Goal: Task Accomplishment & Management: Complete application form

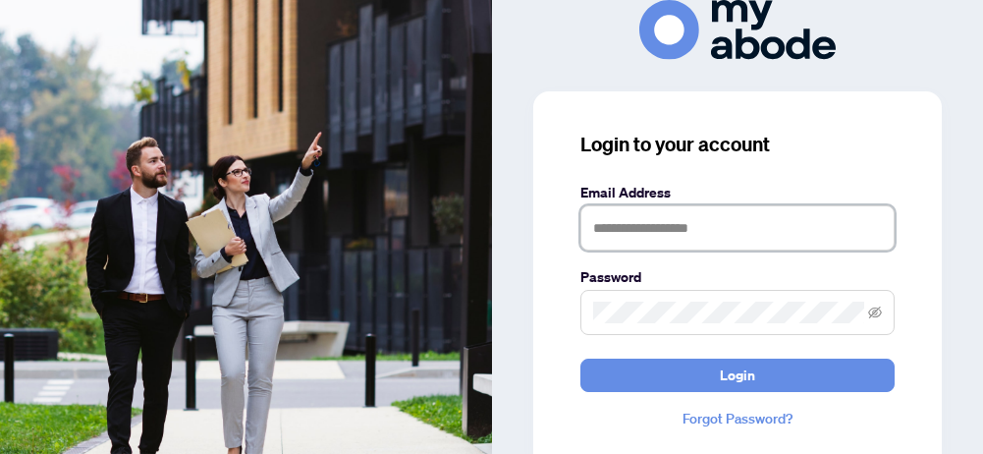
type input "**********"
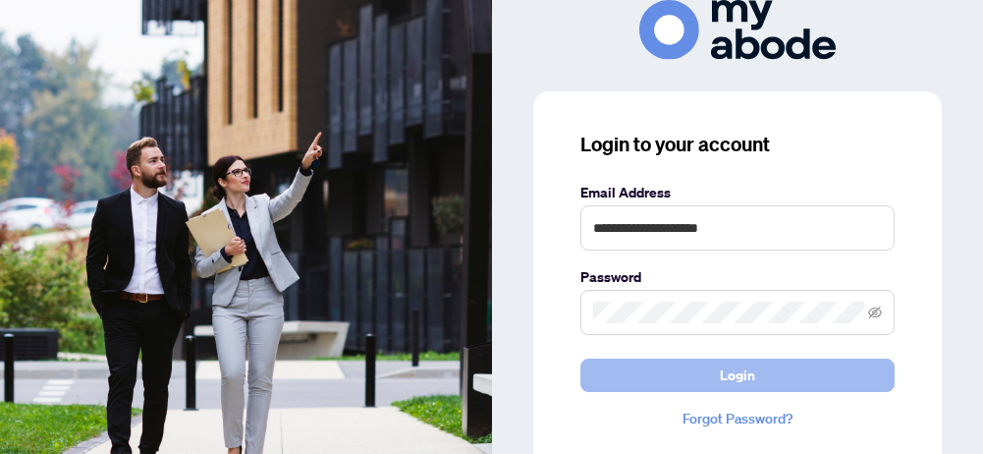
click at [721, 377] on span "Login" at bounding box center [737, 374] width 35 height 31
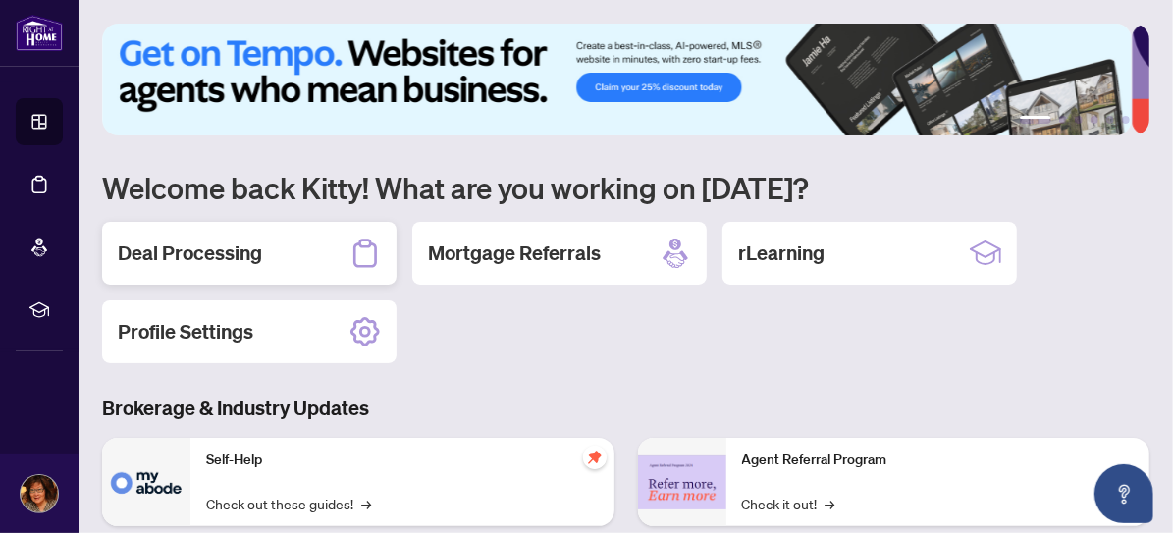
click at [199, 254] on h2 "Deal Processing" at bounding box center [190, 253] width 144 height 27
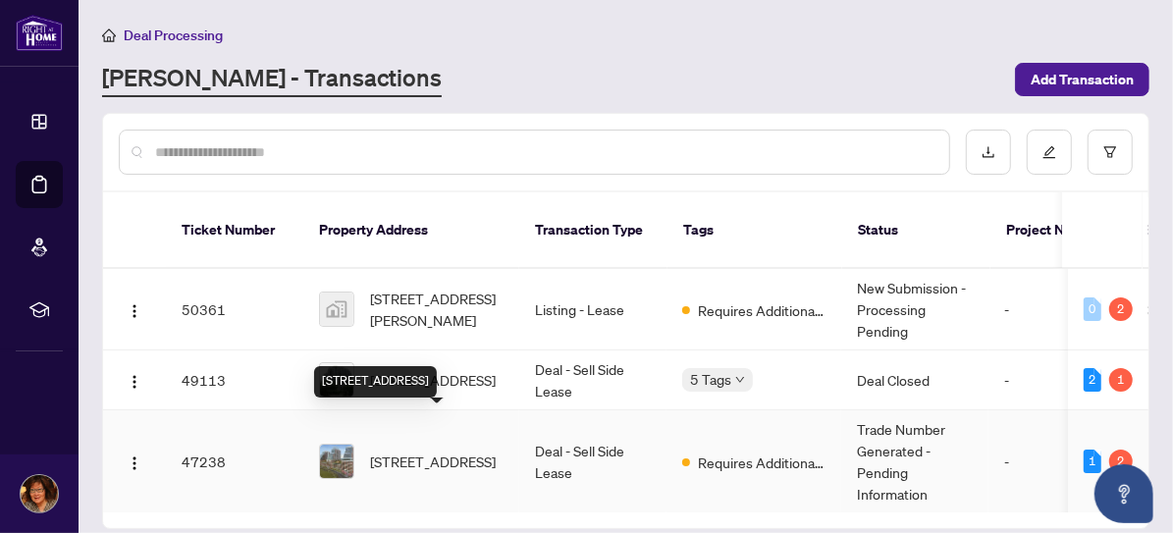
click at [478, 451] on span "[STREET_ADDRESS]" at bounding box center [433, 462] width 126 height 22
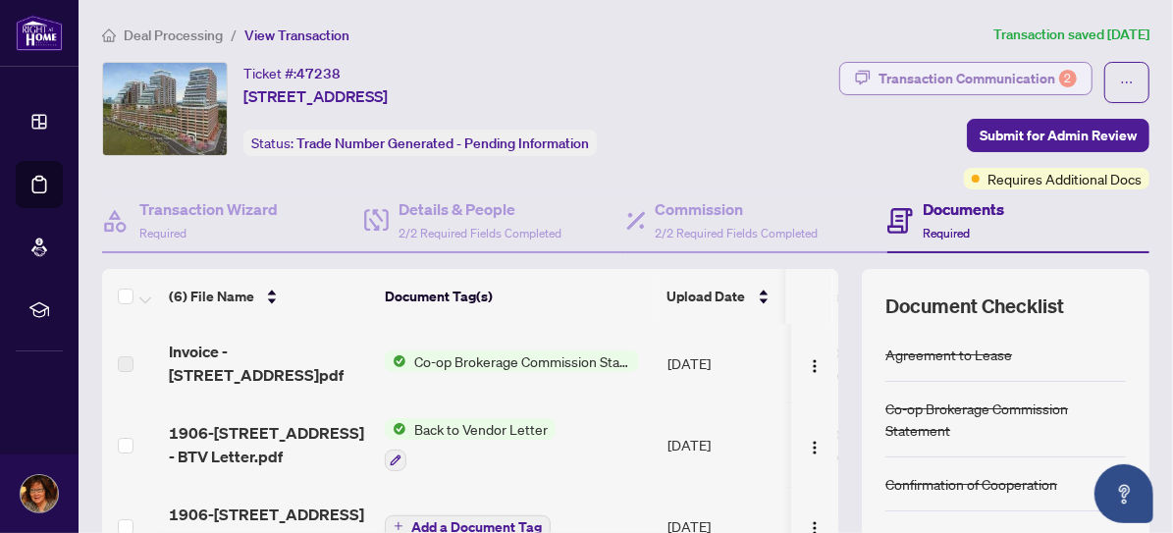
click at [989, 78] on div "Transaction Communication 2" at bounding box center [978, 78] width 198 height 31
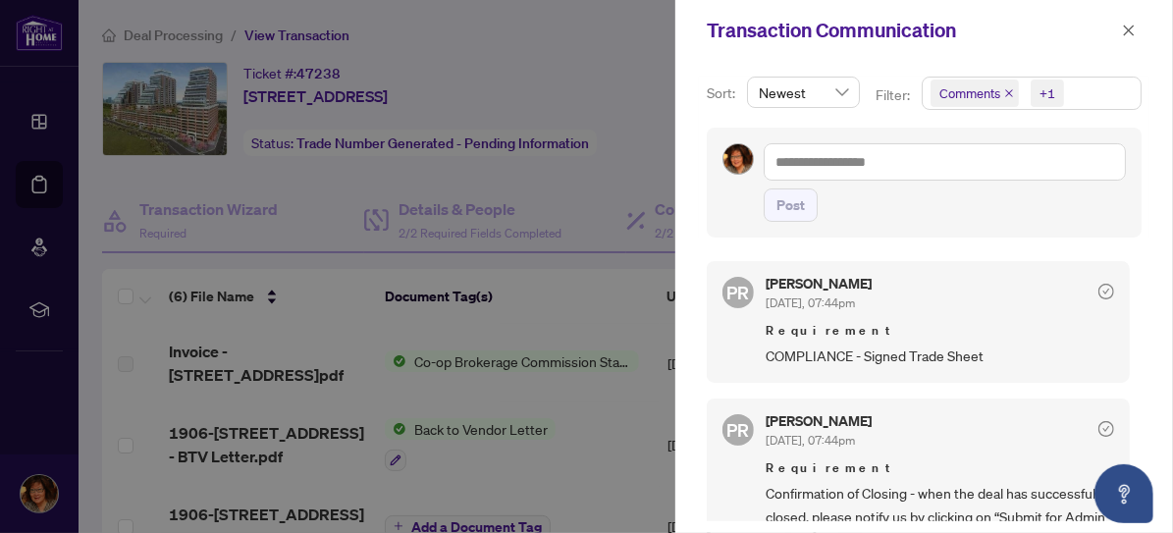
click at [562, 315] on div at bounding box center [586, 266] width 1173 height 533
click at [1124, 27] on icon "close" at bounding box center [1129, 31] width 14 height 14
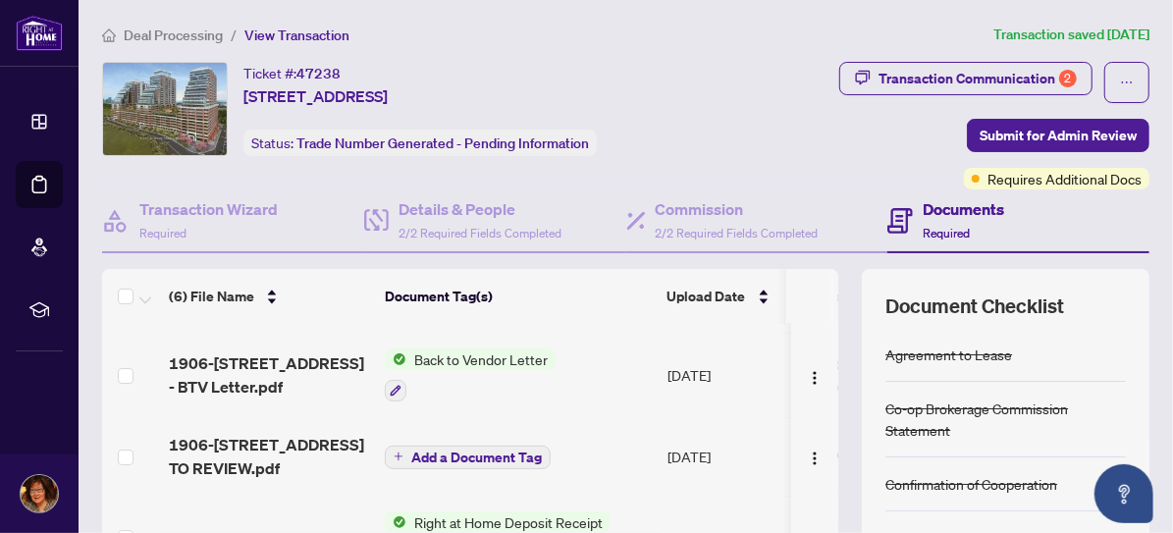
scroll to position [76, 0]
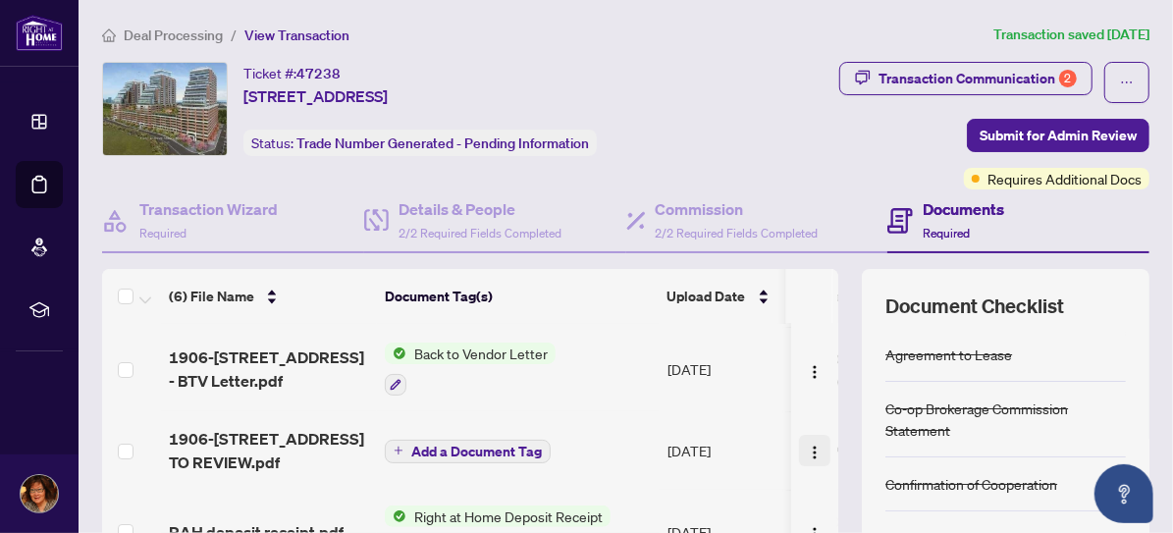
click at [807, 445] on img "button" at bounding box center [815, 453] width 16 height 16
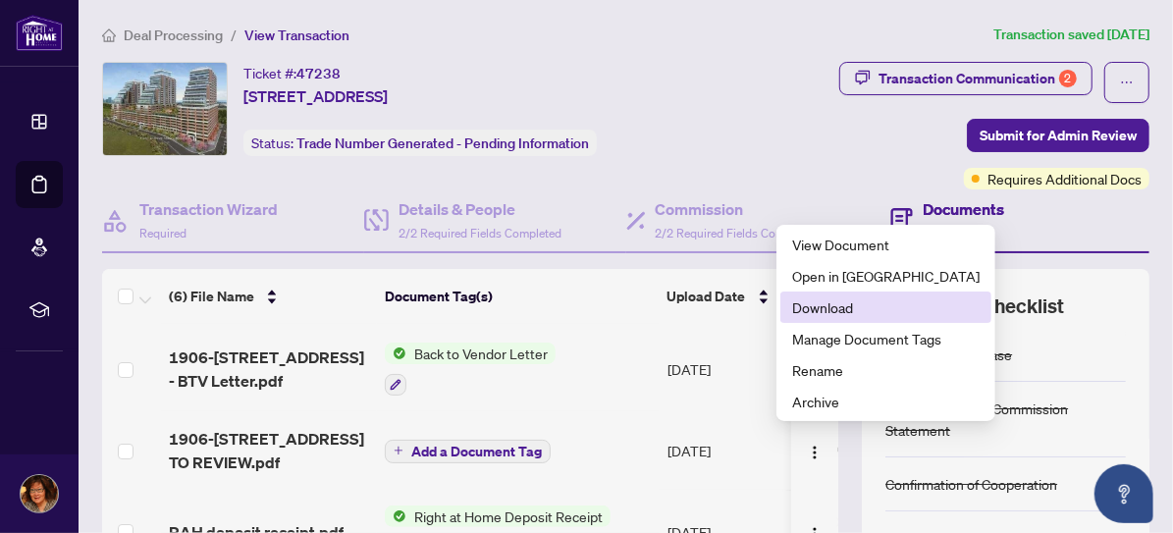
click at [875, 303] on span "Download" at bounding box center [886, 308] width 188 height 22
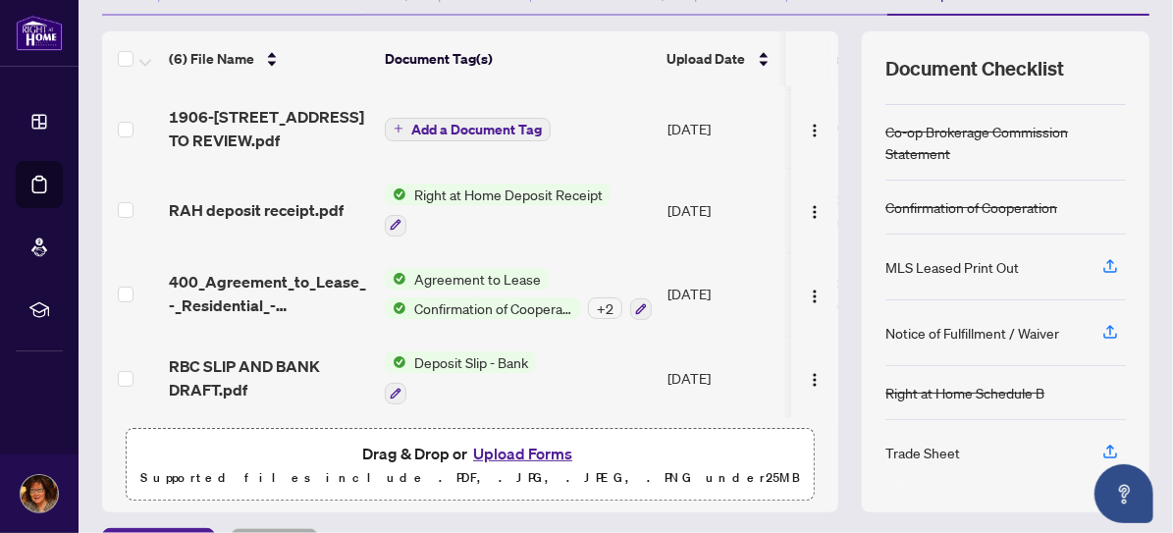
scroll to position [245, 0]
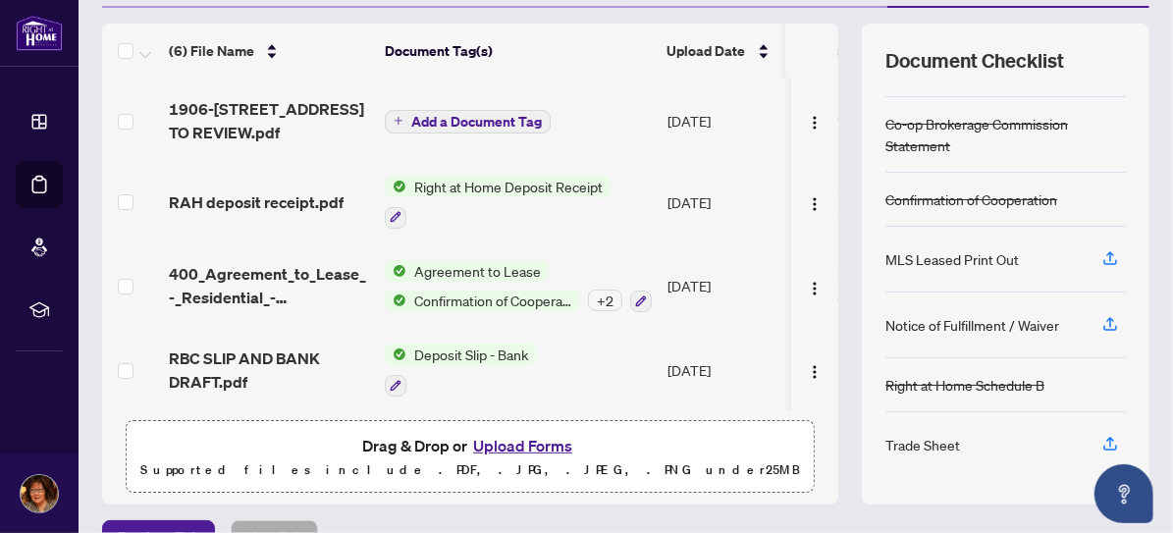
click at [522, 444] on button "Upload Forms" at bounding box center [522, 446] width 111 height 26
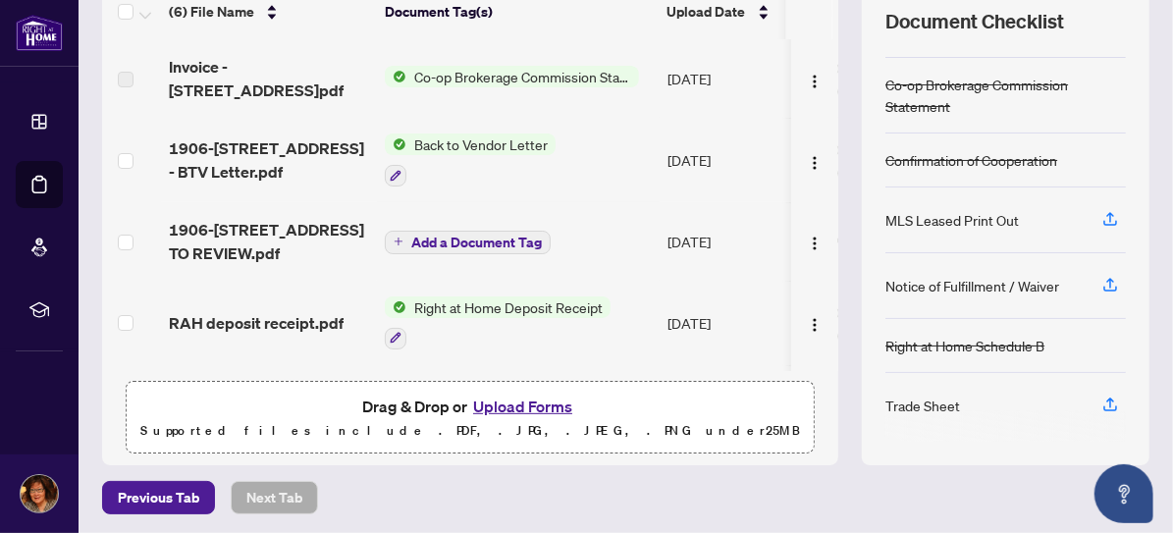
scroll to position [284, 0]
click at [472, 400] on button "Upload Forms" at bounding box center [522, 408] width 111 height 26
click at [517, 398] on button "Upload Forms" at bounding box center [522, 408] width 111 height 26
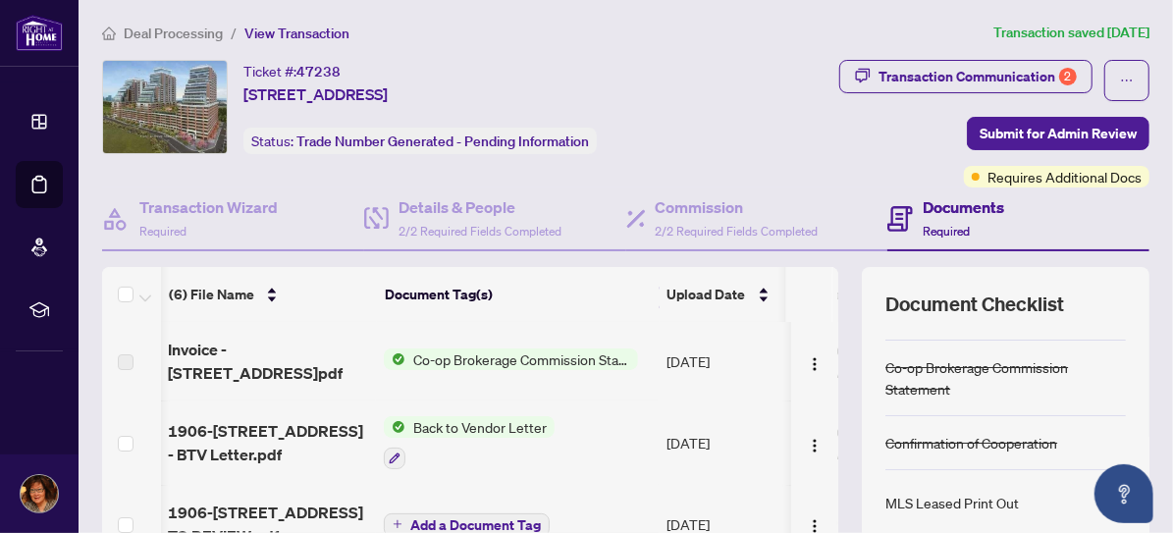
scroll to position [0, 0]
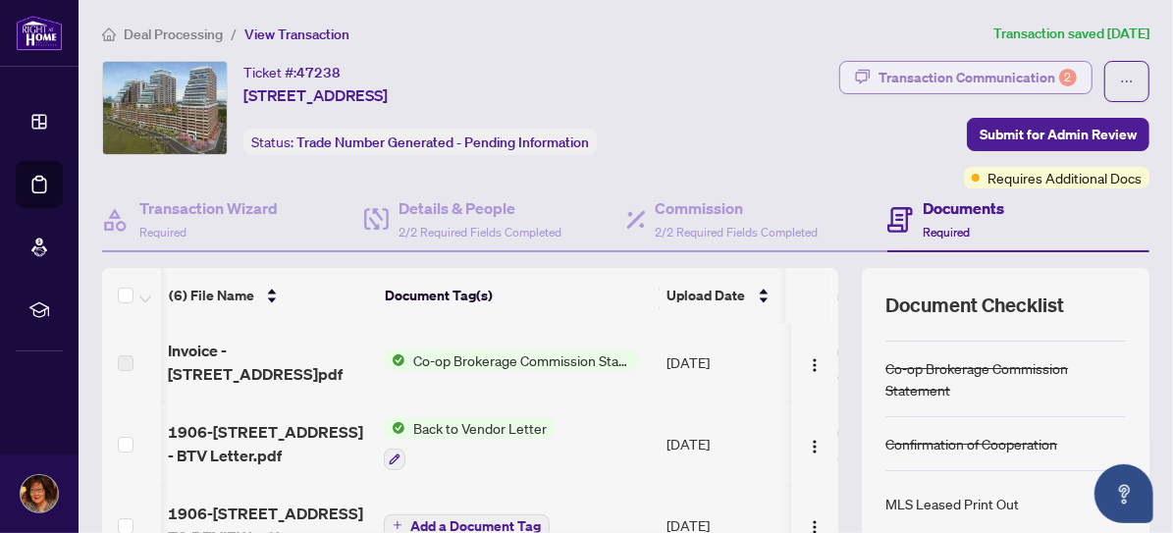
click at [1013, 78] on div "Transaction Communication 2" at bounding box center [978, 77] width 198 height 31
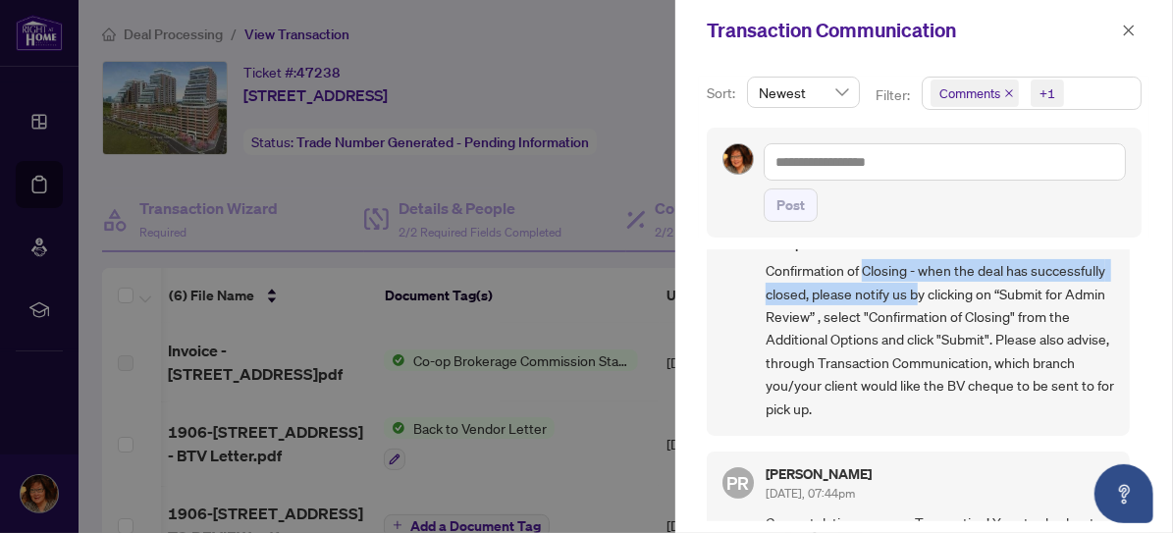
drag, startPoint x: 865, startPoint y: 271, endPoint x: 994, endPoint y: 293, distance: 130.4
click at [996, 293] on span "Confirmation of Closing - when the deal has successfully closed, please notify …" at bounding box center [940, 339] width 349 height 161
click at [994, 293] on span "Confirmation of Closing - when the deal has successfully closed, please notify …" at bounding box center [940, 339] width 349 height 161
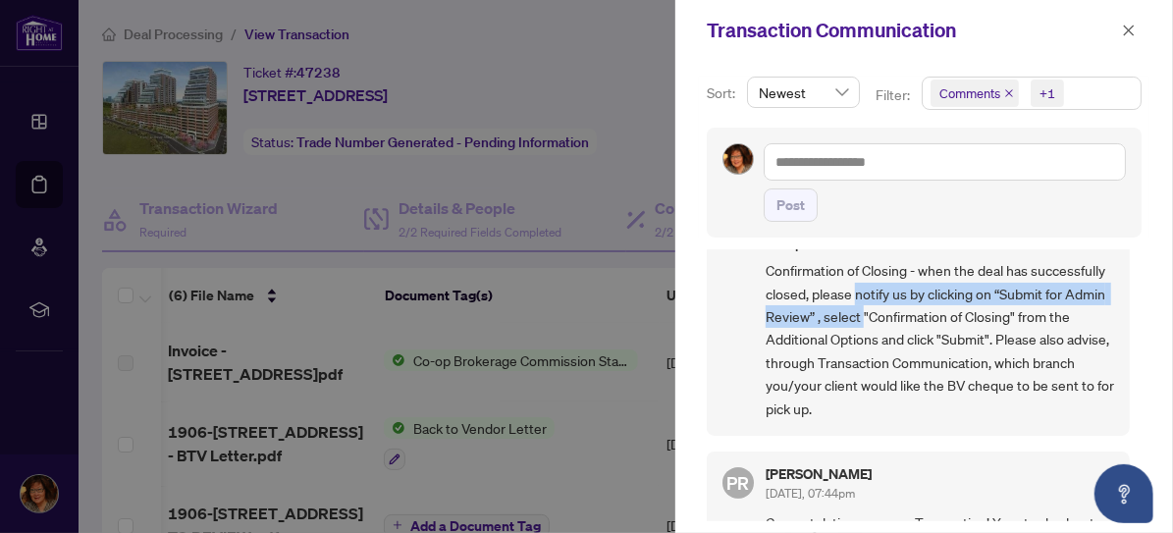
drag, startPoint x: 937, startPoint y: 274, endPoint x: 977, endPoint y: 310, distance: 54.2
click at [978, 310] on span "Confirmation of Closing - when the deal has successfully closed, please notify …" at bounding box center [940, 339] width 349 height 161
click at [977, 310] on span "Confirmation of Closing - when the deal has successfully closed, please notify …" at bounding box center [940, 339] width 349 height 161
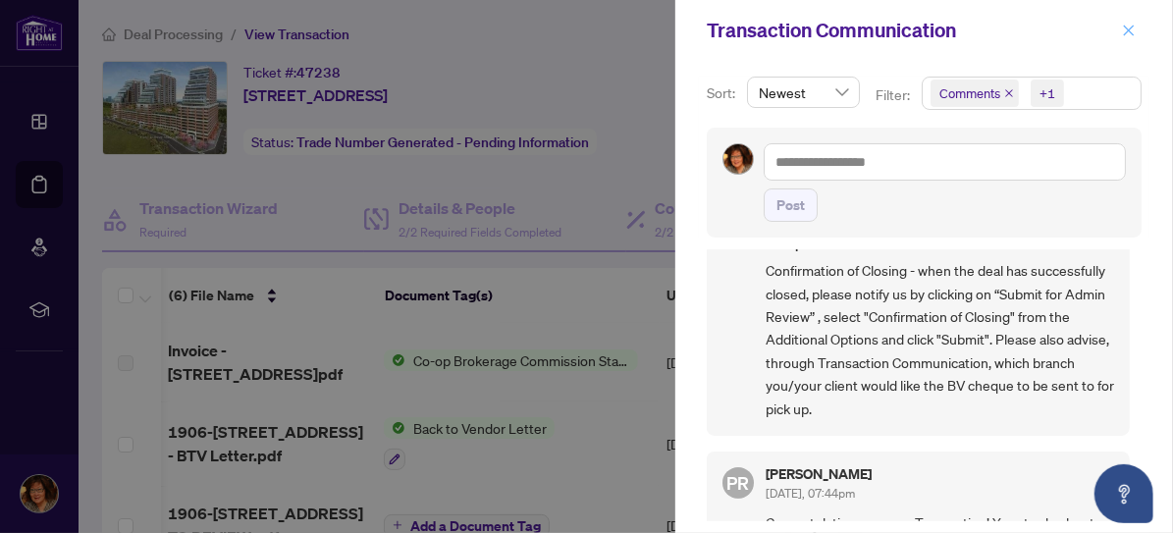
click at [1126, 41] on span "button" at bounding box center [1129, 30] width 14 height 31
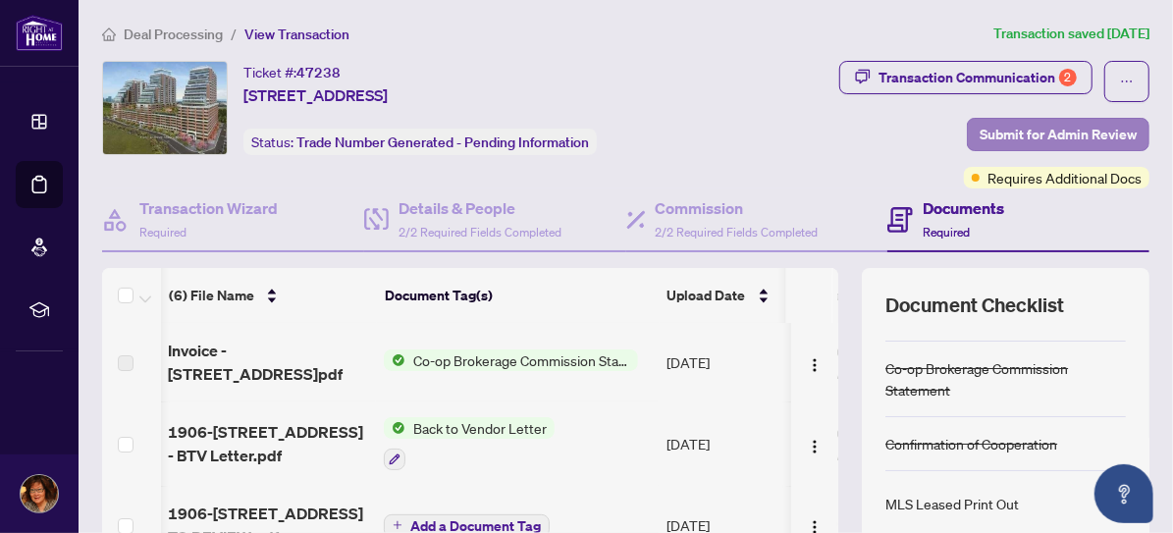
click at [1095, 128] on span "Submit for Admin Review" at bounding box center [1058, 134] width 157 height 31
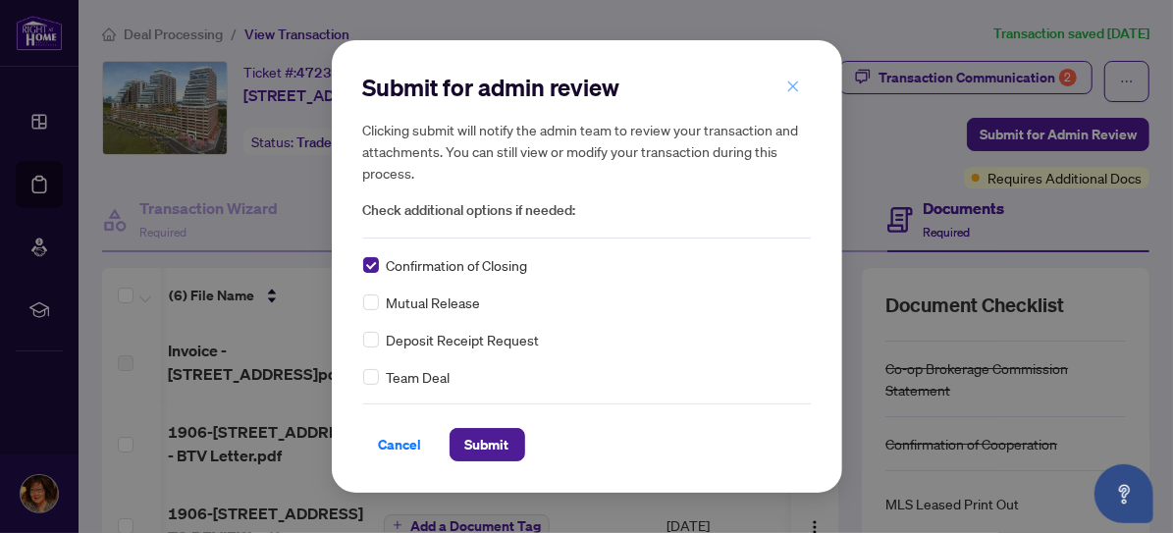
click at [789, 91] on icon "close" at bounding box center [792, 86] width 11 height 11
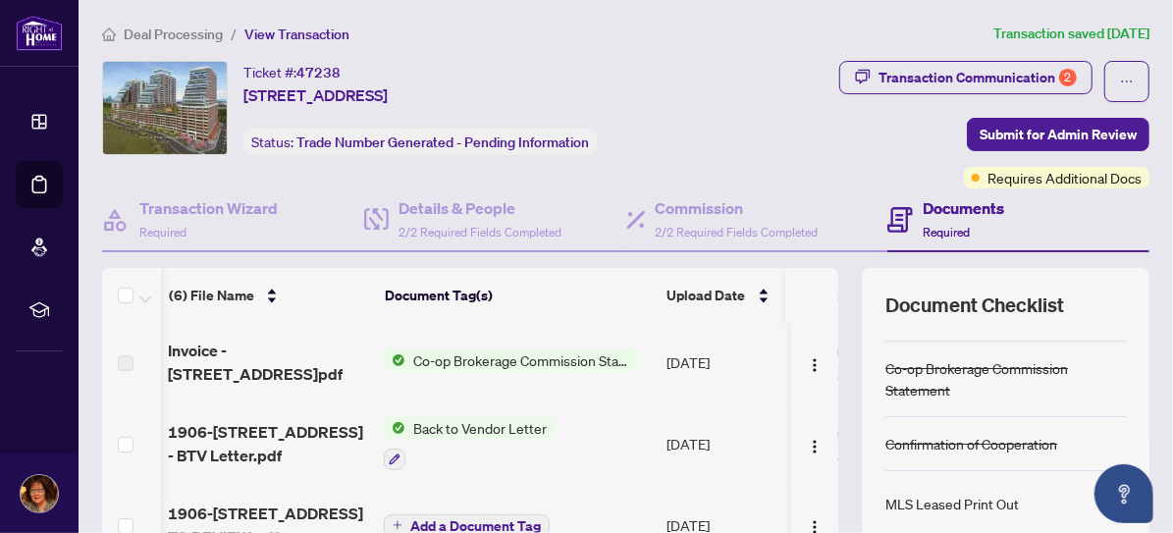
drag, startPoint x: 785, startPoint y: 9, endPoint x: 775, endPoint y: 14, distance: 11.0
click at [468, 429] on span "Back to Vendor Letter" at bounding box center [480, 429] width 149 height 22
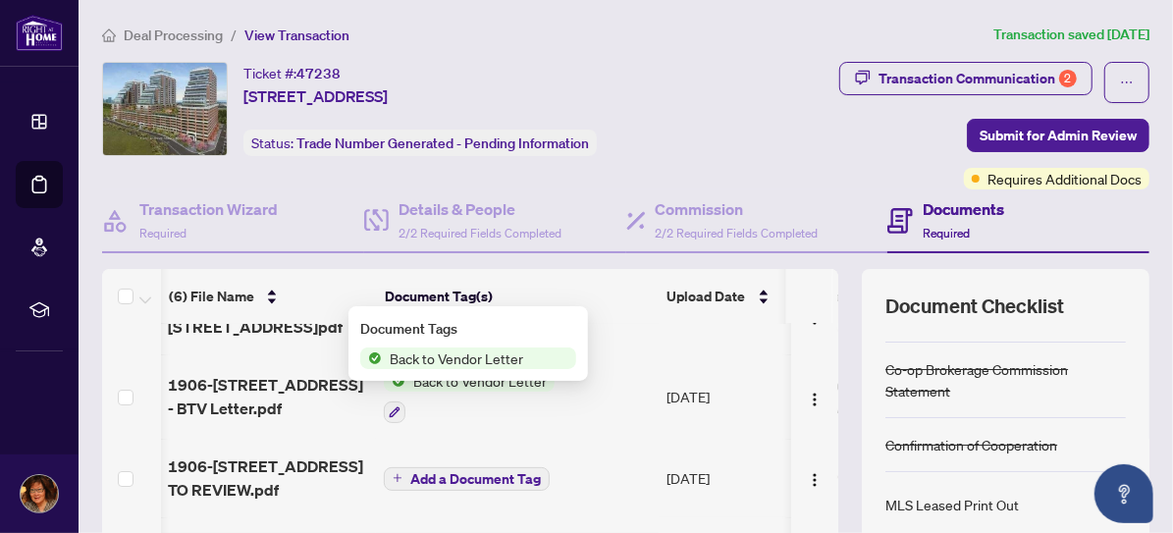
scroll to position [90, 1]
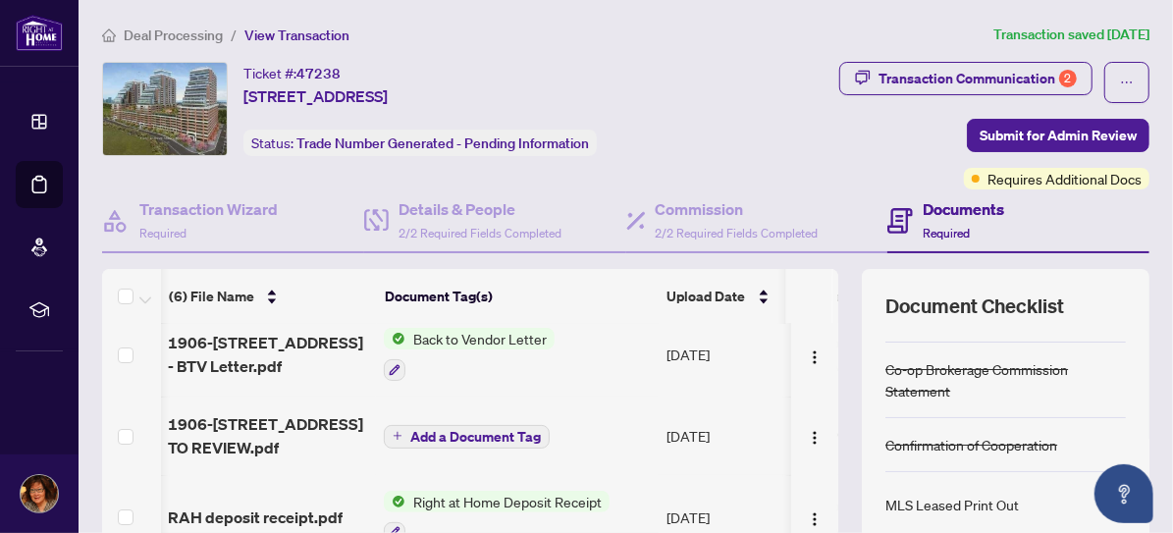
click at [482, 430] on span "Add a Document Tag" at bounding box center [475, 437] width 131 height 14
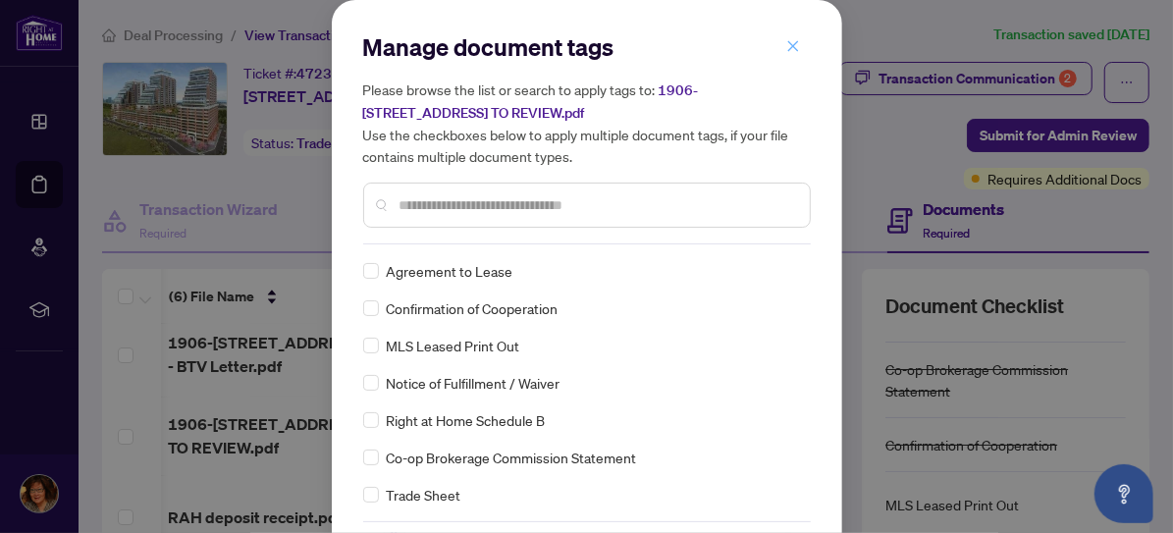
click at [786, 40] on icon "close" at bounding box center [793, 46] width 14 height 14
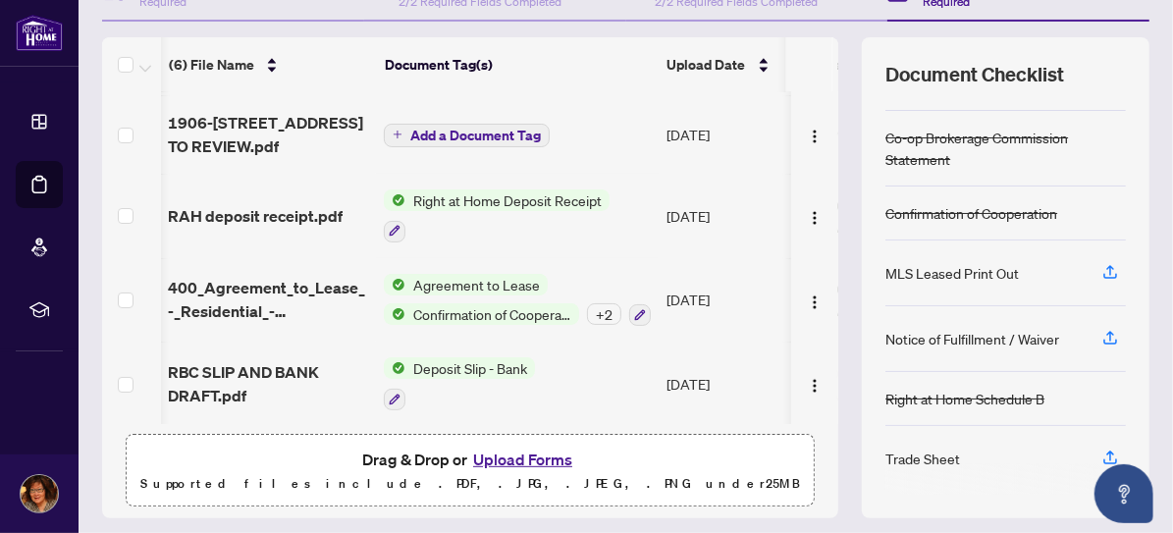
scroll to position [284, 0]
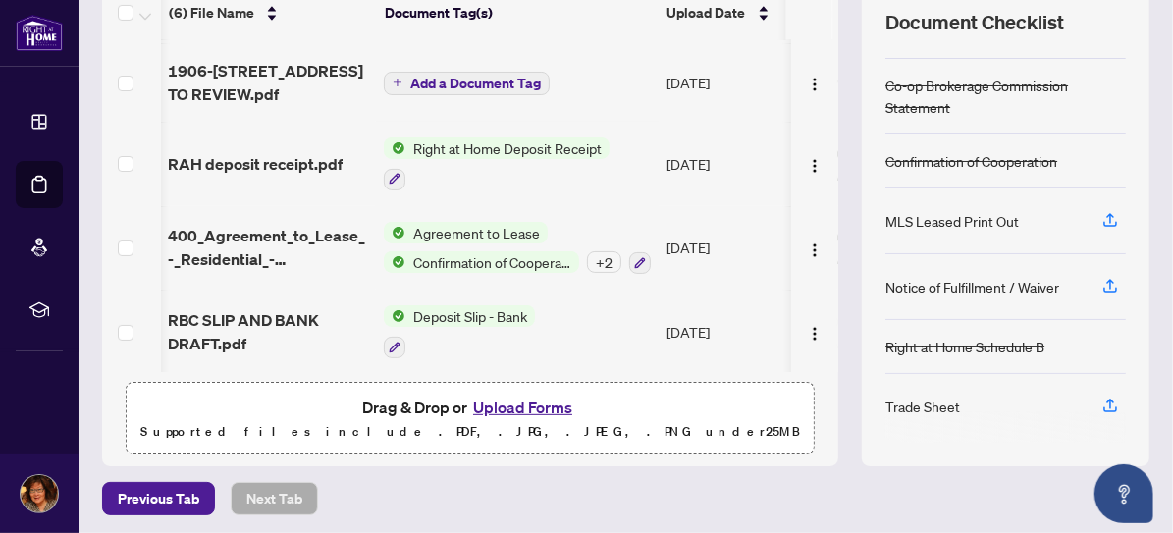
click at [487, 411] on button "Upload Forms" at bounding box center [522, 408] width 111 height 26
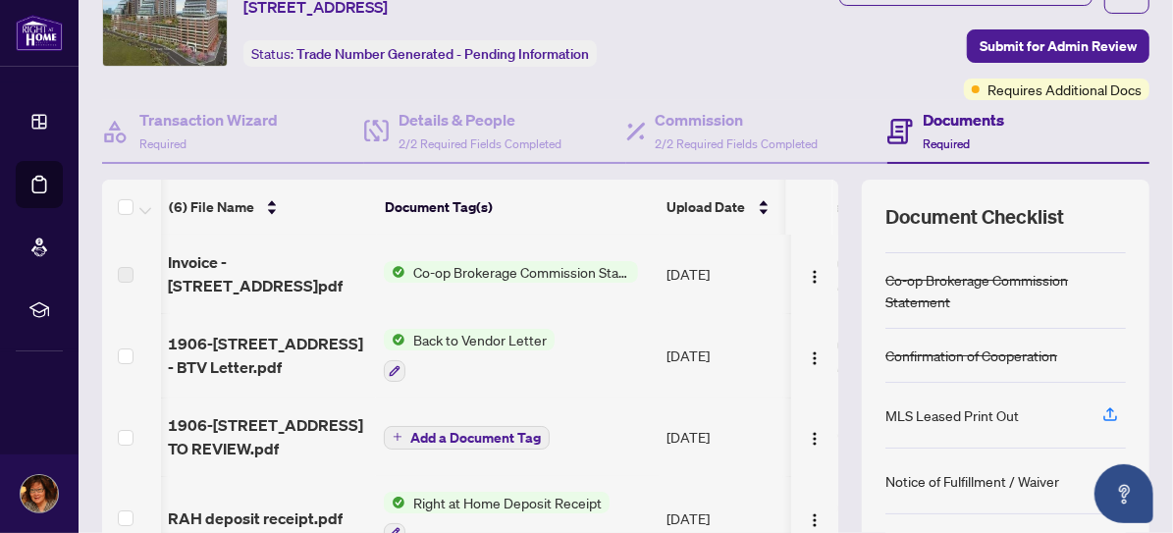
scroll to position [0, 0]
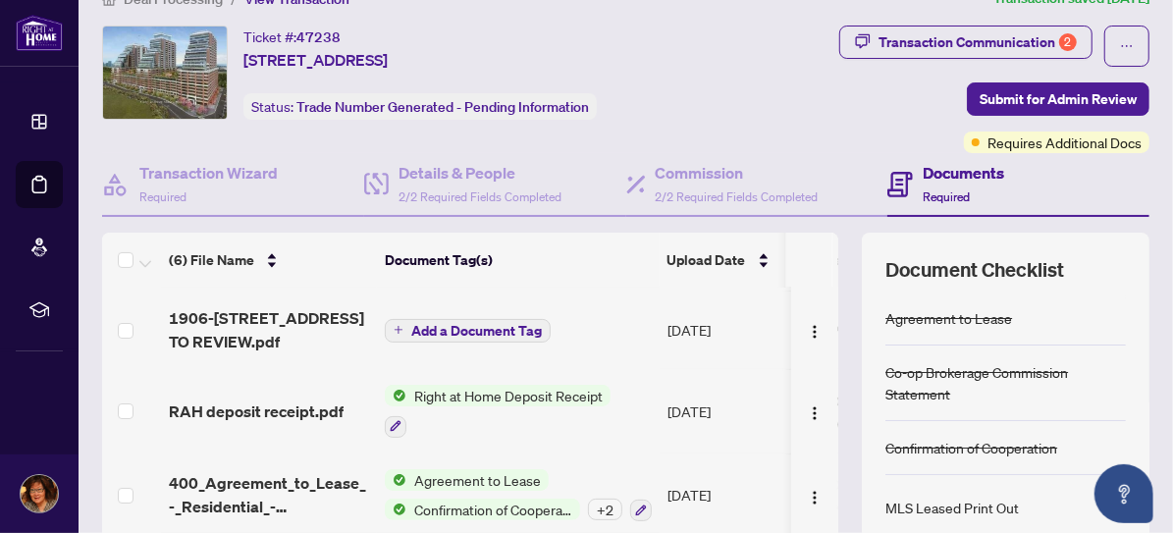
scroll to position [284, 0]
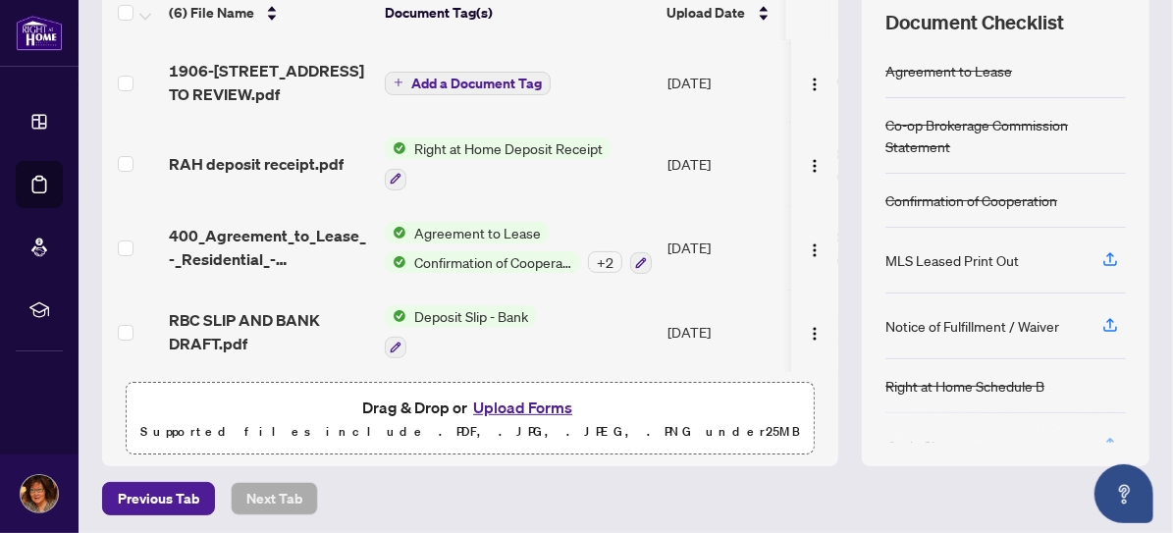
click at [528, 400] on button "Upload Forms" at bounding box center [522, 408] width 111 height 26
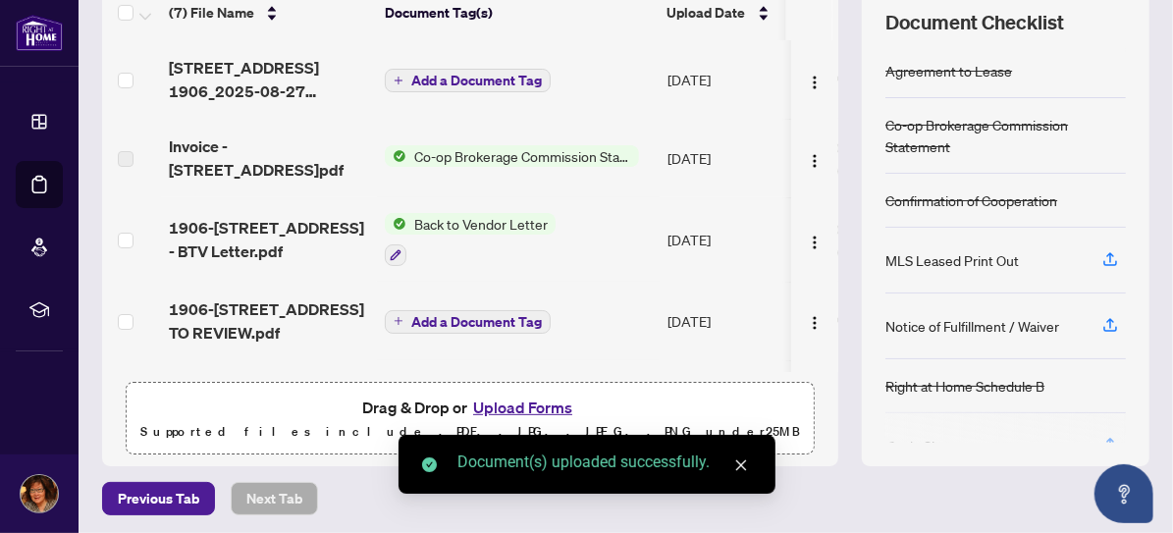
scroll to position [0, 0]
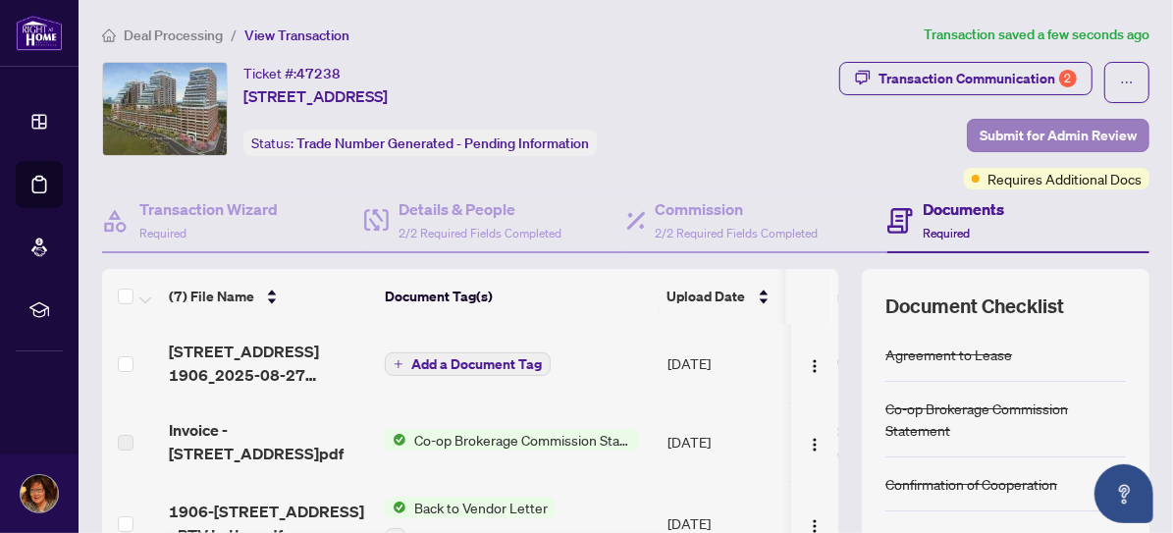
click at [980, 130] on span "Submit for Admin Review" at bounding box center [1058, 135] width 157 height 31
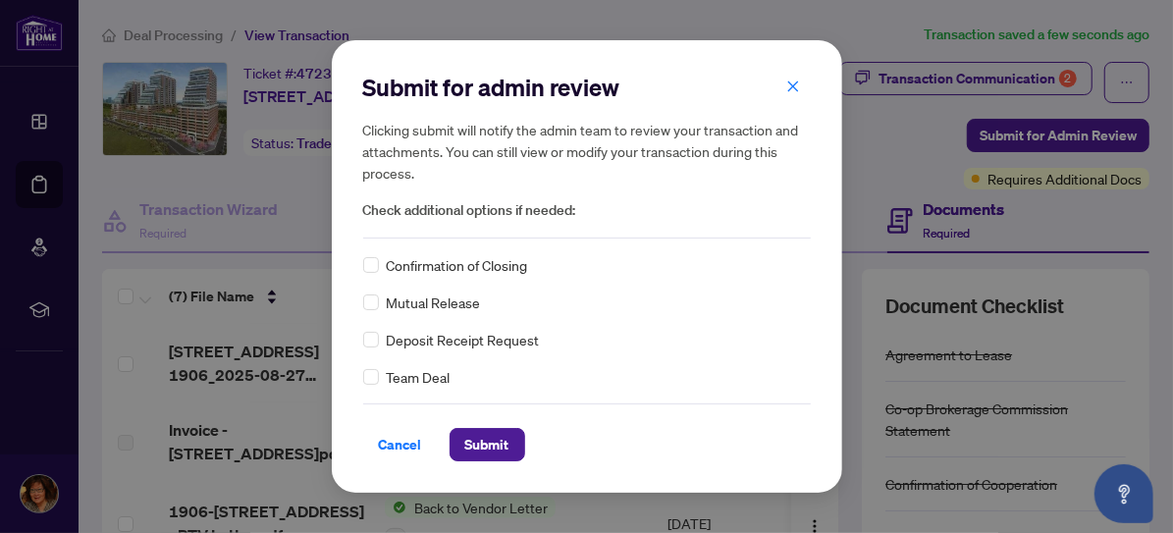
click at [407, 266] on span "Confirmation of Closing" at bounding box center [457, 265] width 141 height 22
click at [502, 443] on span "Submit" at bounding box center [487, 444] width 44 height 31
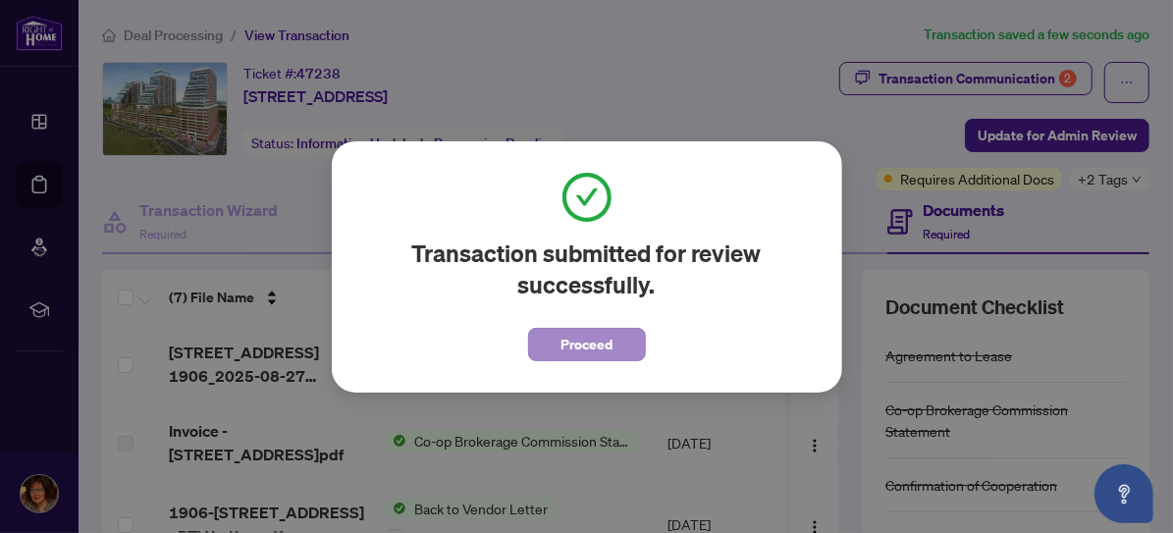
click at [580, 345] on span "Proceed" at bounding box center [587, 344] width 52 height 31
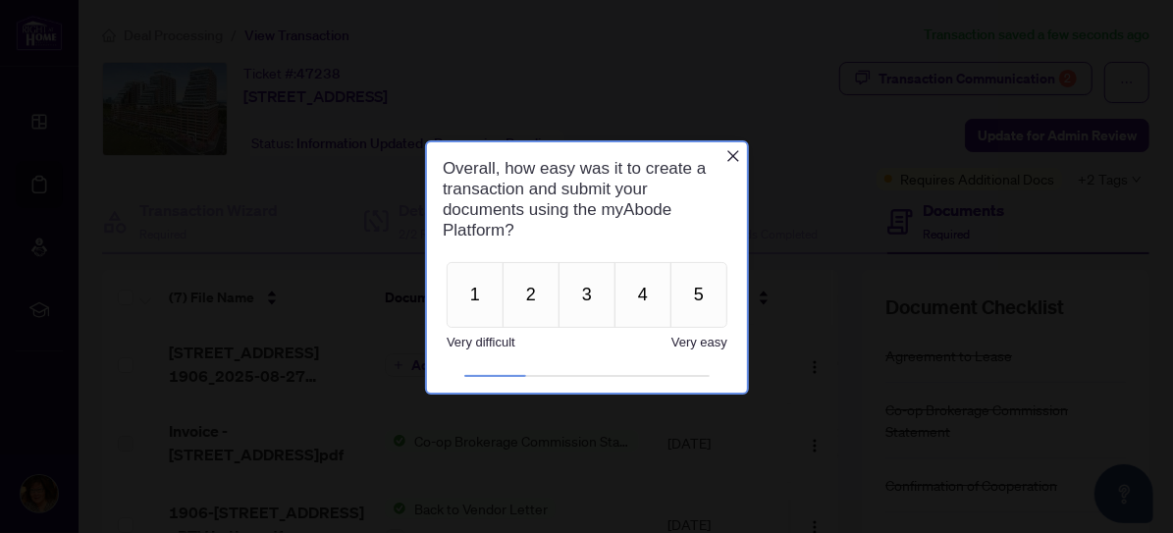
click at [737, 152] on icon "Close button" at bounding box center [733, 155] width 16 height 16
